Goal: Navigation & Orientation: Find specific page/section

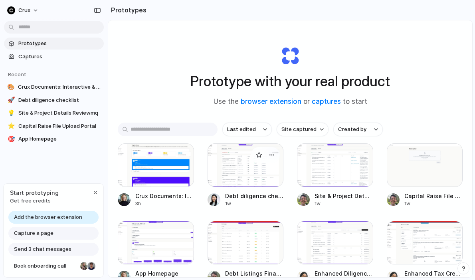
scroll to position [57, 0]
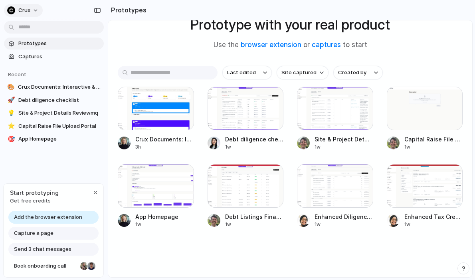
click at [17, 8] on div "Crux" at bounding box center [18, 10] width 23 height 8
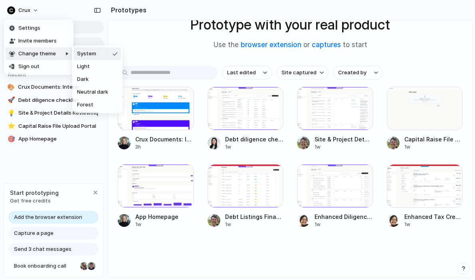
click at [147, 53] on div "Settings Invite members Change theme Sign out" at bounding box center [237, 140] width 475 height 280
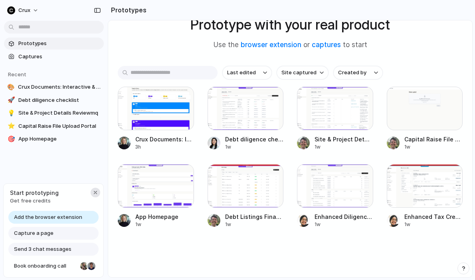
click at [94, 192] on div "button" at bounding box center [95, 192] width 6 height 6
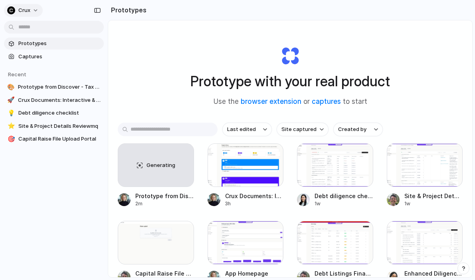
click at [33, 8] on button "Crux" at bounding box center [23, 10] width 39 height 13
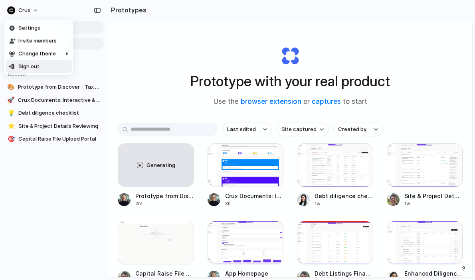
click at [39, 209] on div "Settings Invite members Change theme Sign out" at bounding box center [237, 140] width 475 height 280
